Goal: Task Accomplishment & Management: Use online tool/utility

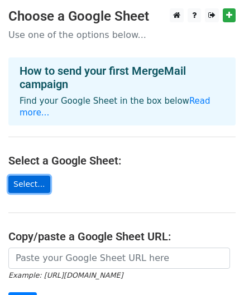
click at [30, 176] on link "Select..." at bounding box center [29, 184] width 42 height 17
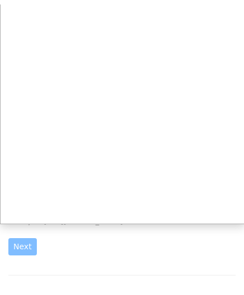
scroll to position [60, 0]
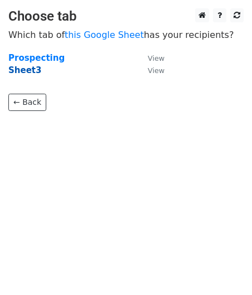
click at [15, 71] on strong "Sheet3" at bounding box center [24, 70] width 33 height 10
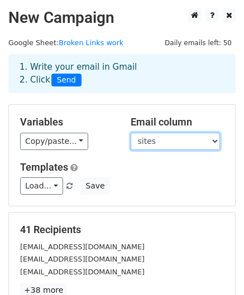
click at [208, 137] on select "sites" at bounding box center [175, 141] width 89 height 17
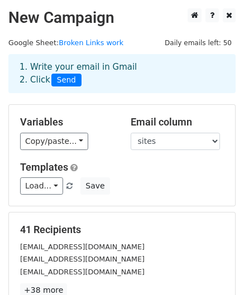
click at [206, 168] on h5 "Templates" at bounding box center [122, 167] width 204 height 12
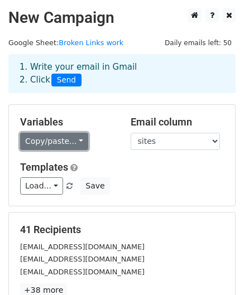
click at [71, 139] on link "Copy/paste..." at bounding box center [54, 141] width 68 height 17
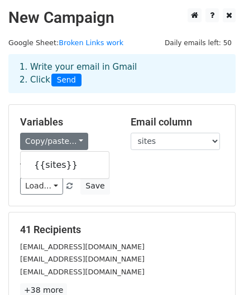
click at [128, 168] on h5 "Templates" at bounding box center [122, 167] width 204 height 12
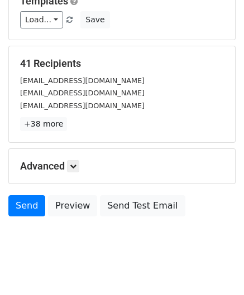
scroll to position [171, 0]
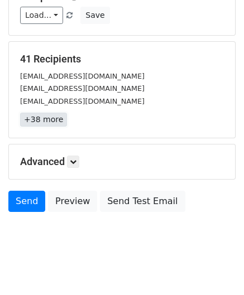
click at [52, 123] on link "+38 more" at bounding box center [43, 120] width 47 height 14
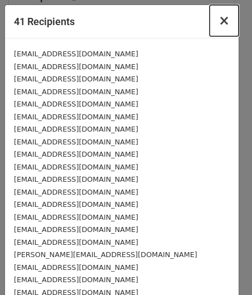
click at [220, 20] on span "×" at bounding box center [224, 21] width 11 height 16
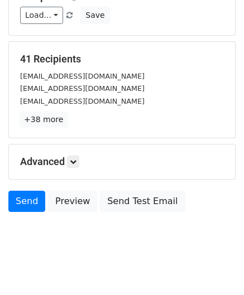
scroll to position [180, 0]
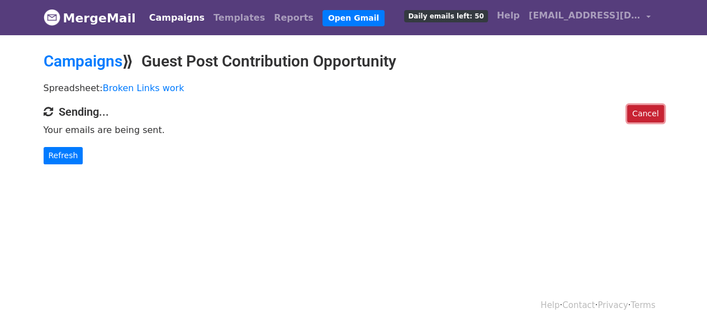
click at [645, 112] on link "Cancel" at bounding box center [645, 113] width 36 height 17
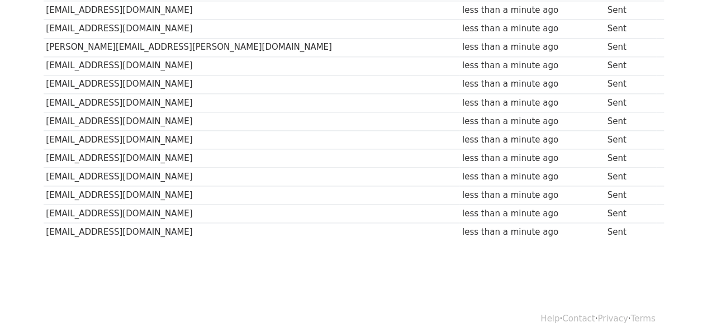
scroll to position [742, 0]
